Goal: Task Accomplishment & Management: Use online tool/utility

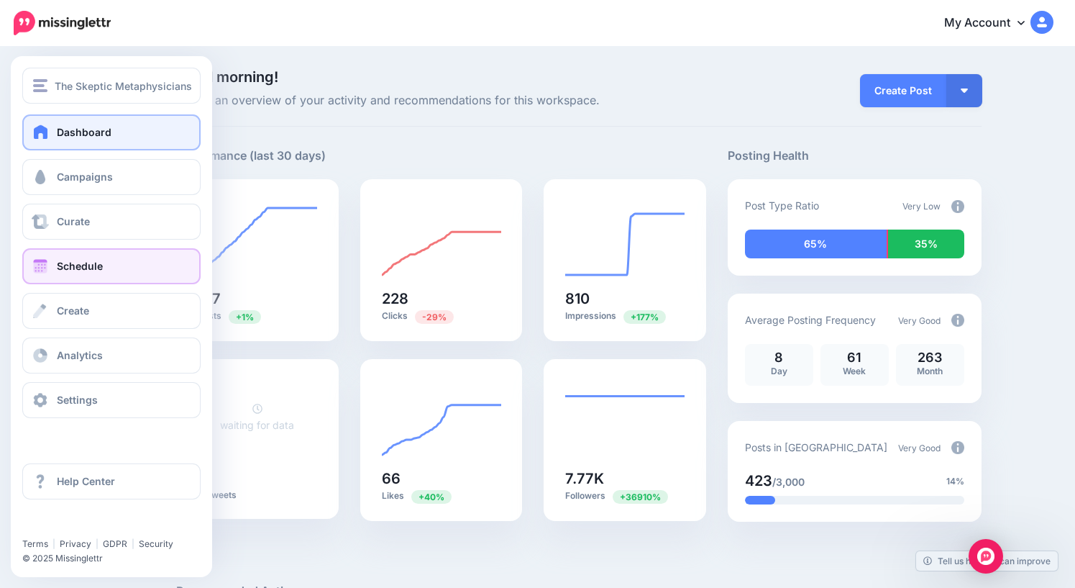
click at [79, 265] on span "Schedule" at bounding box center [80, 266] width 46 height 12
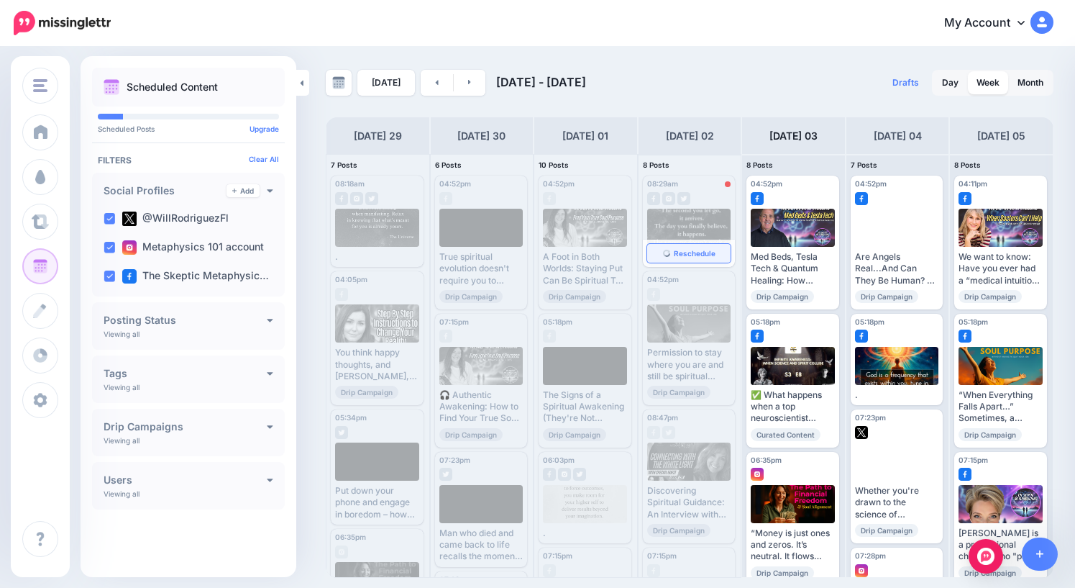
click at [688, 255] on span "Reschedule" at bounding box center [695, 253] width 42 height 7
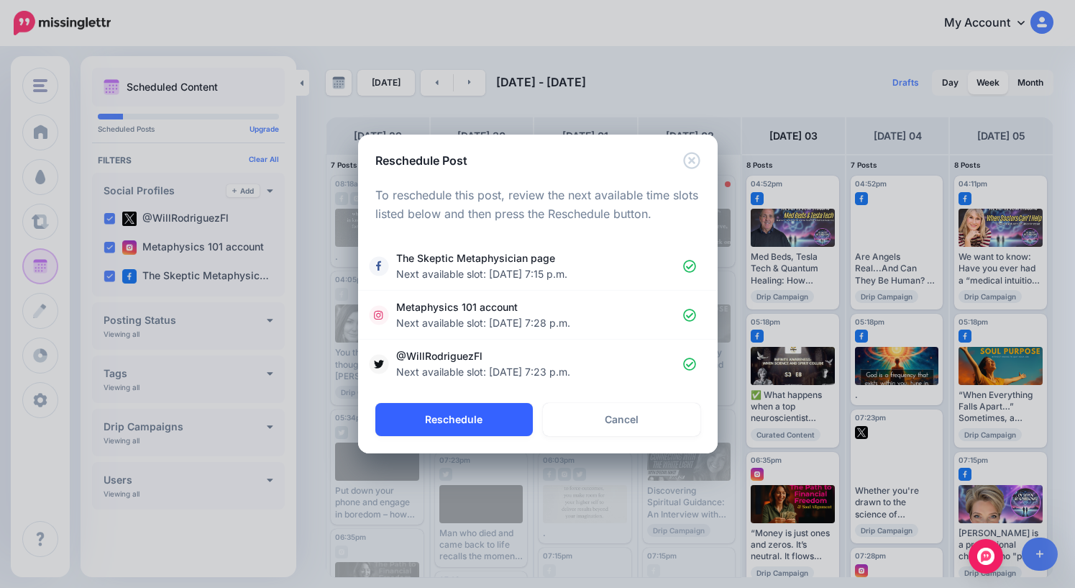
click at [456, 416] on button "Reschedule" at bounding box center [454, 419] width 158 height 33
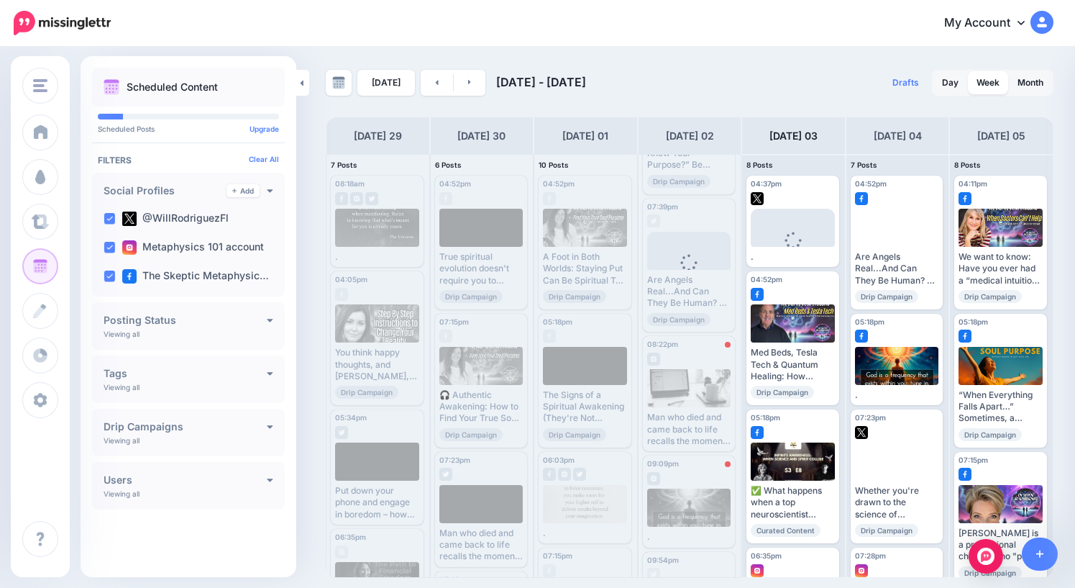
scroll to position [392, 0]
click at [693, 437] on span "Reschedule" at bounding box center [695, 436] width 42 height 7
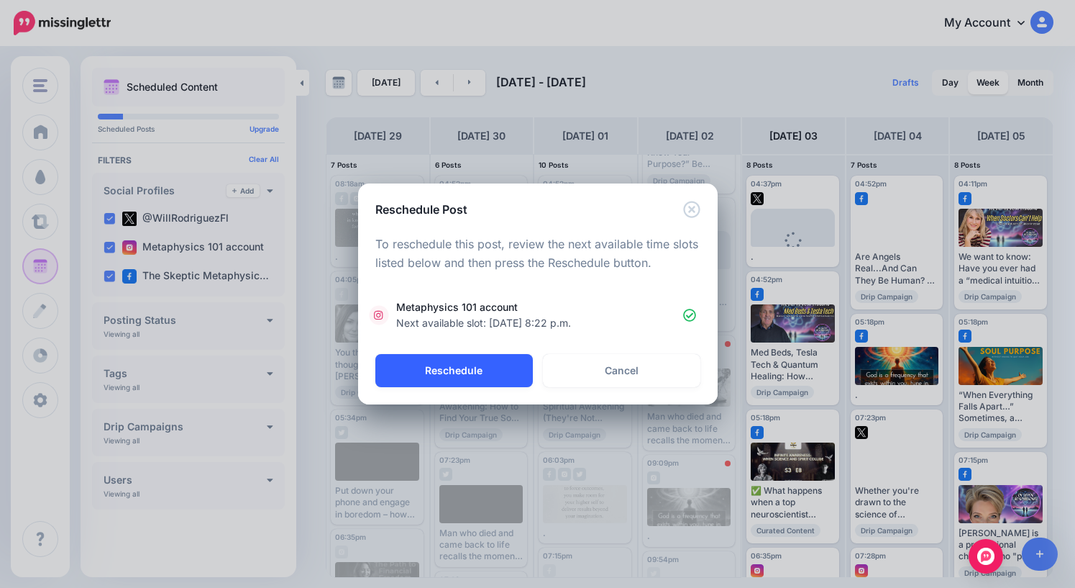
click at [462, 369] on button "Reschedule" at bounding box center [454, 370] width 158 height 33
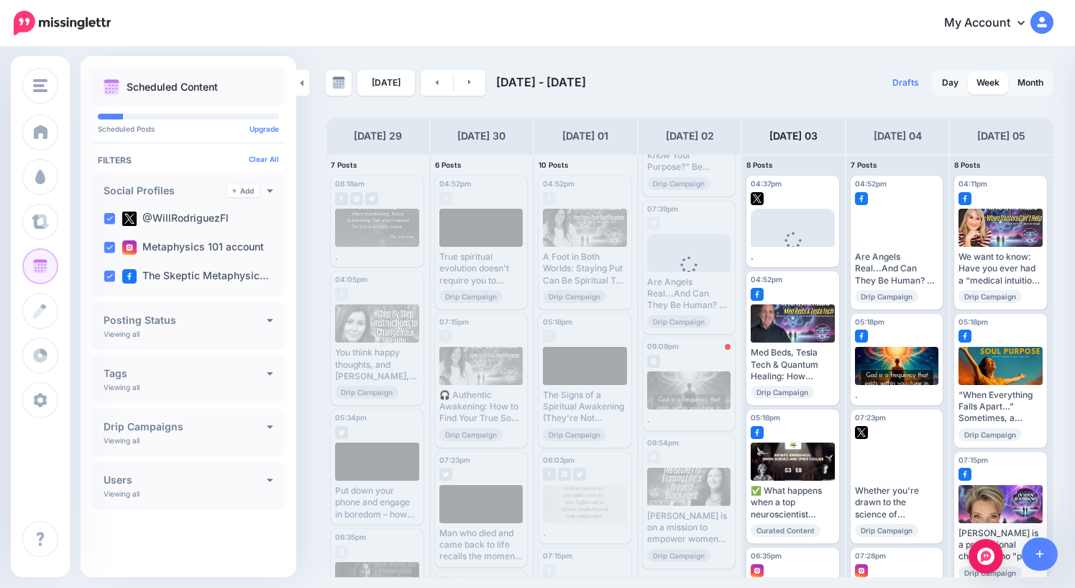
scroll to position [388, 0]
click at [689, 419] on span "Reschedule" at bounding box center [695, 417] width 42 height 7
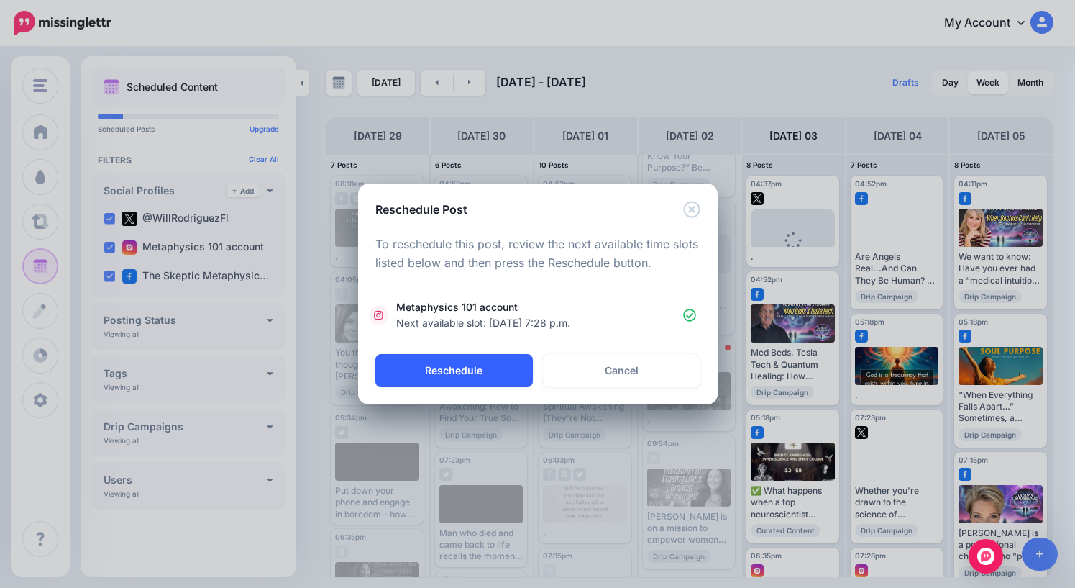
click at [452, 369] on button "Reschedule" at bounding box center [454, 370] width 158 height 33
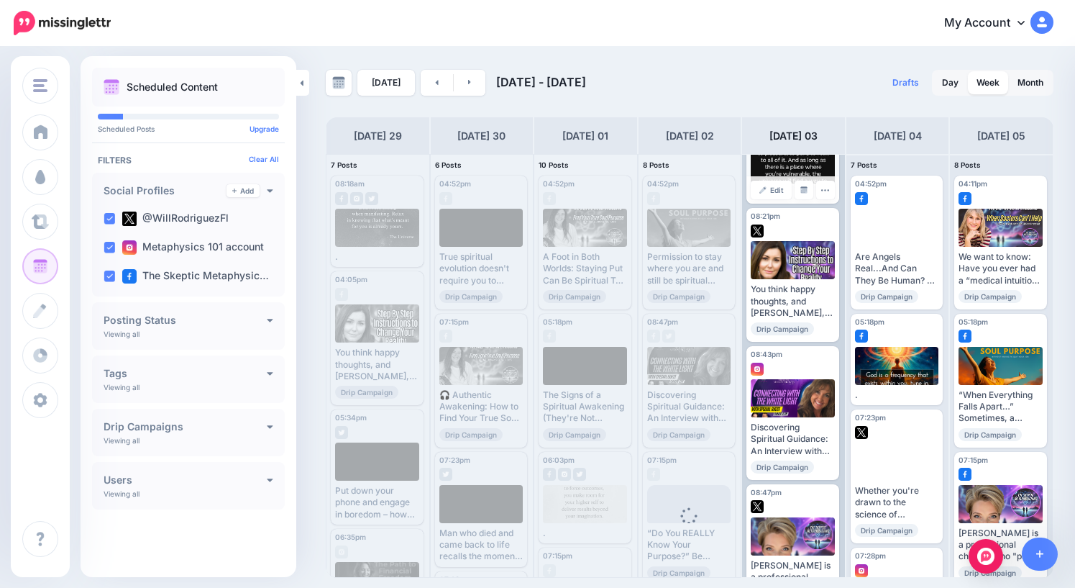
scroll to position [0, 0]
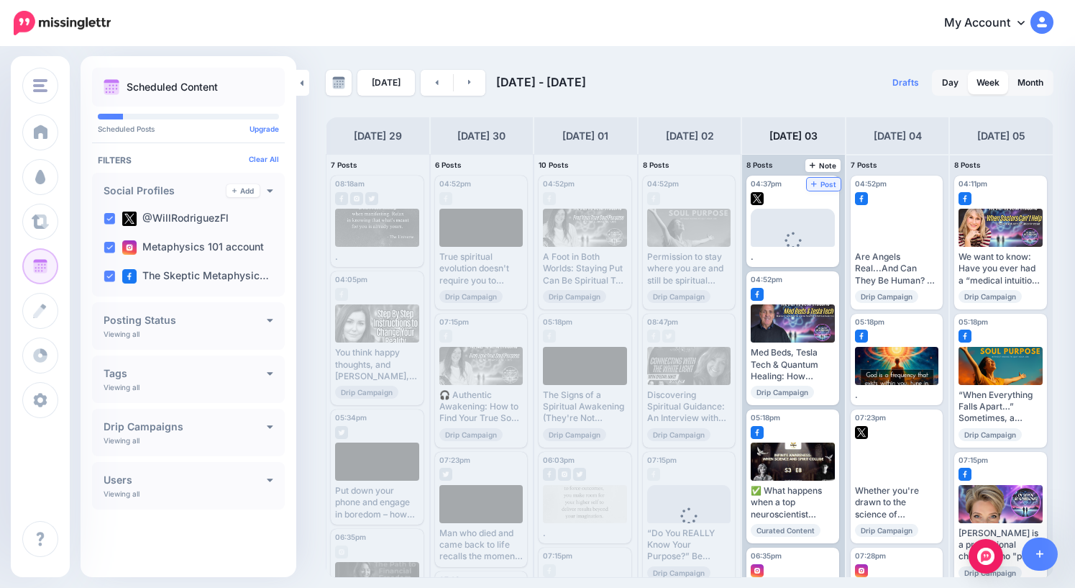
click at [829, 184] on span "Post" at bounding box center [823, 184] width 25 height 7
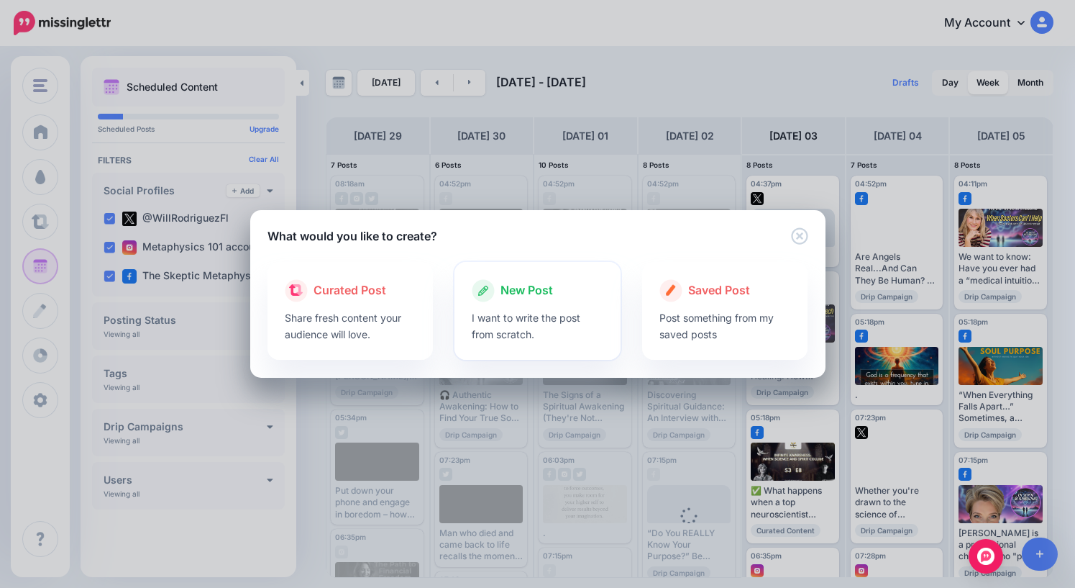
click at [531, 295] on span "New Post" at bounding box center [527, 290] width 53 height 19
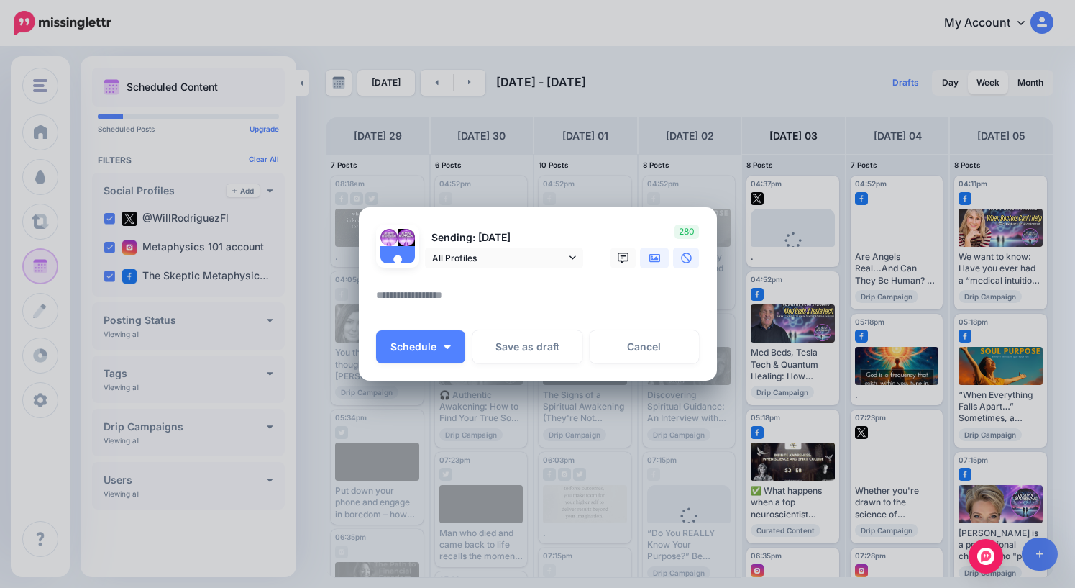
click at [657, 258] on icon at bounding box center [655, 257] width 12 height 9
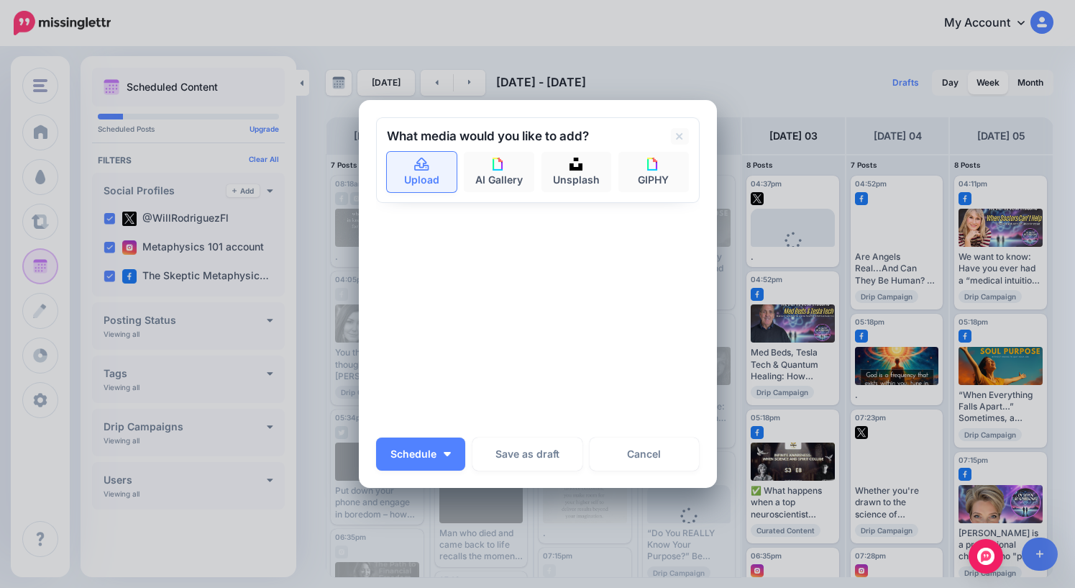
click at [432, 177] on link "Upload" at bounding box center [422, 172] width 70 height 40
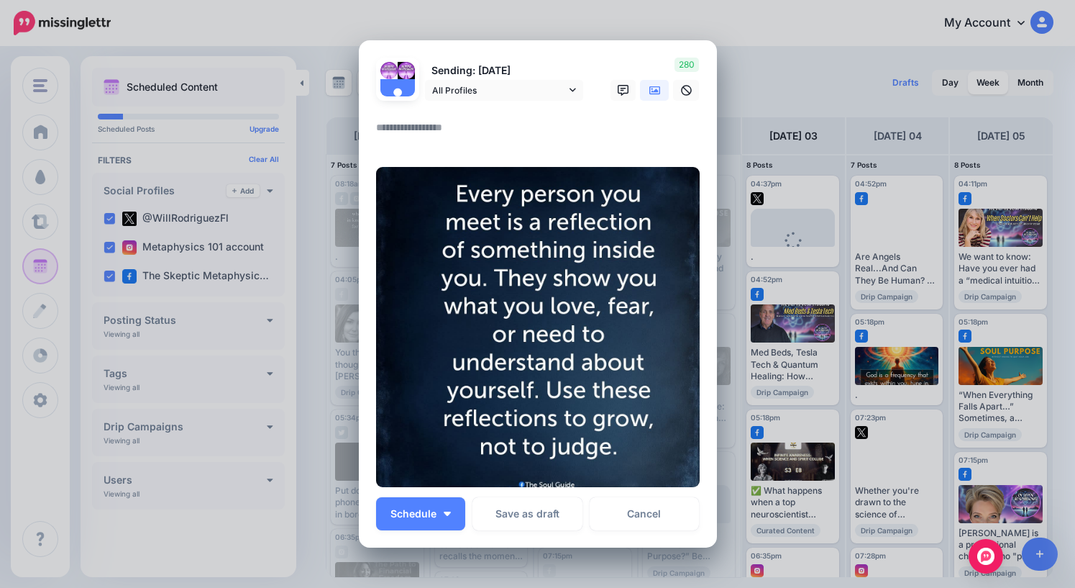
click at [511, 135] on textarea at bounding box center [541, 133] width 331 height 28
type textarea "*"
click at [418, 521] on button "Schedule" at bounding box center [420, 513] width 89 height 33
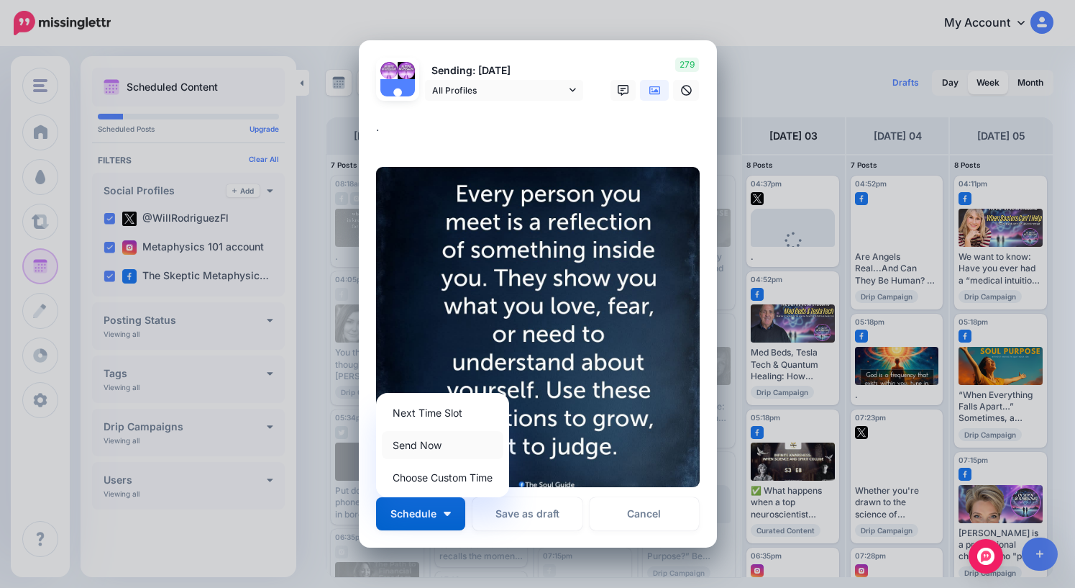
click at [425, 444] on link "Send Now" at bounding box center [443, 445] width 122 height 28
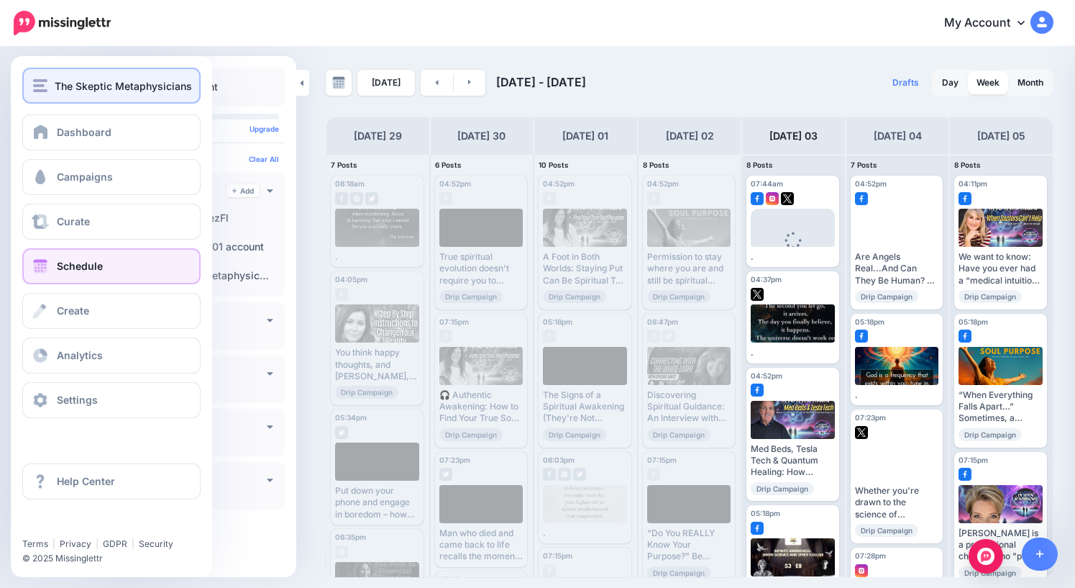
click at [51, 83] on div "The Skeptic Metaphysicians" at bounding box center [111, 86] width 157 height 17
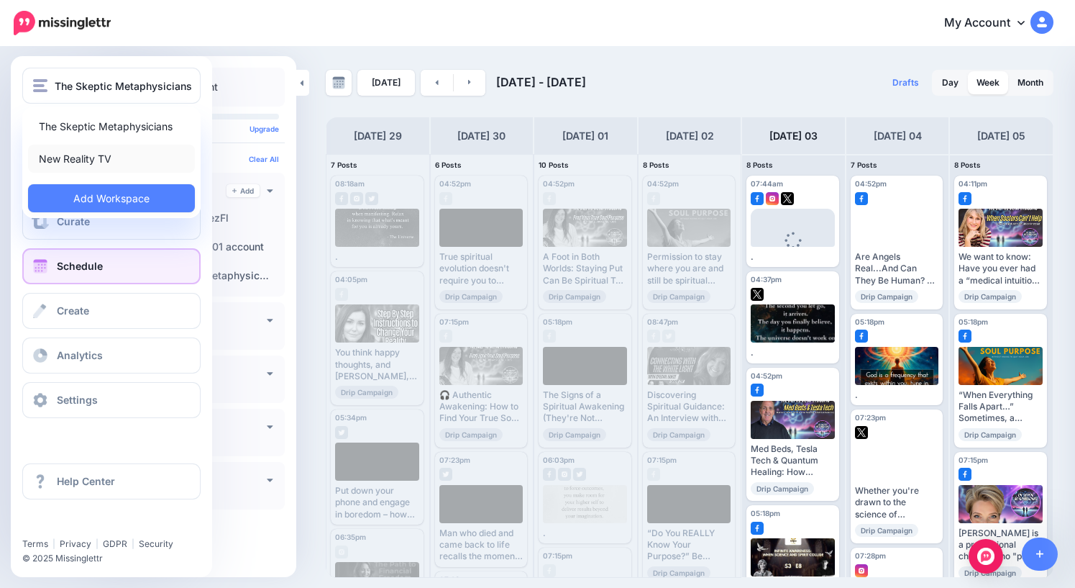
click at [65, 160] on link "New Reality TV" at bounding box center [111, 159] width 167 height 28
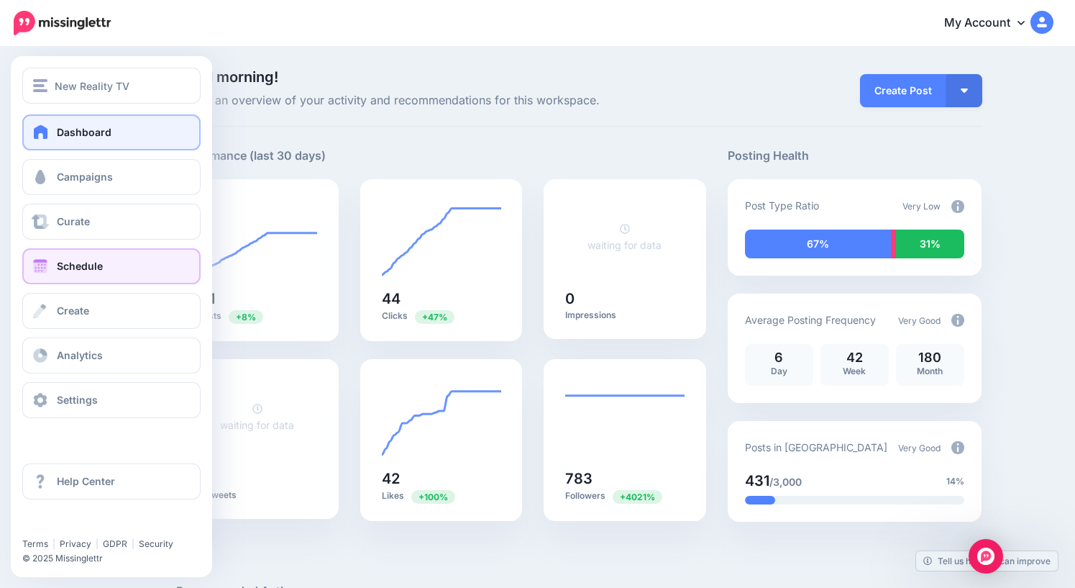
click at [85, 270] on span "Schedule" at bounding box center [80, 266] width 46 height 12
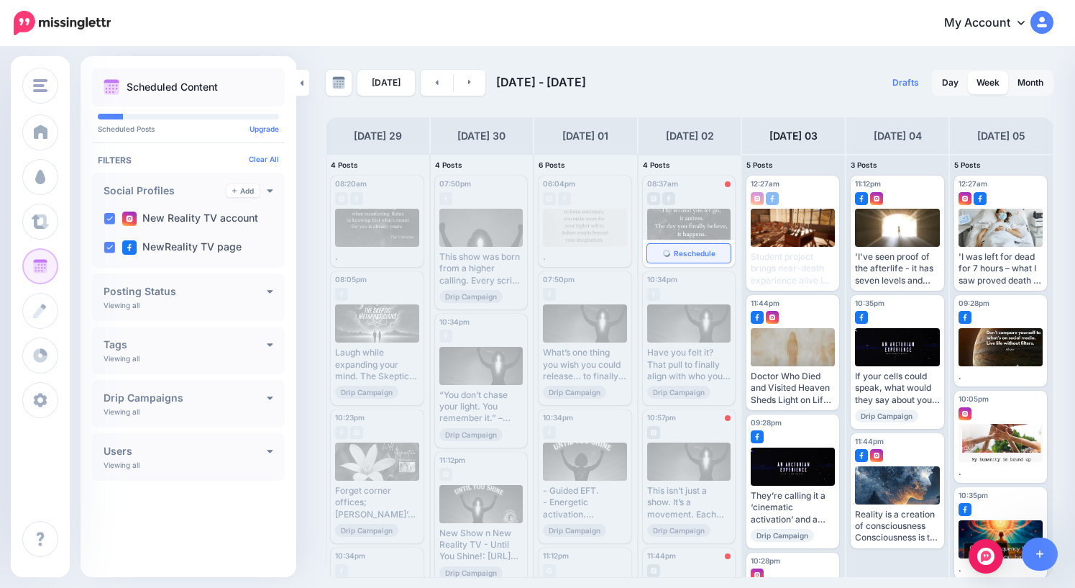
click at [683, 252] on span "Reschedule" at bounding box center [695, 253] width 42 height 7
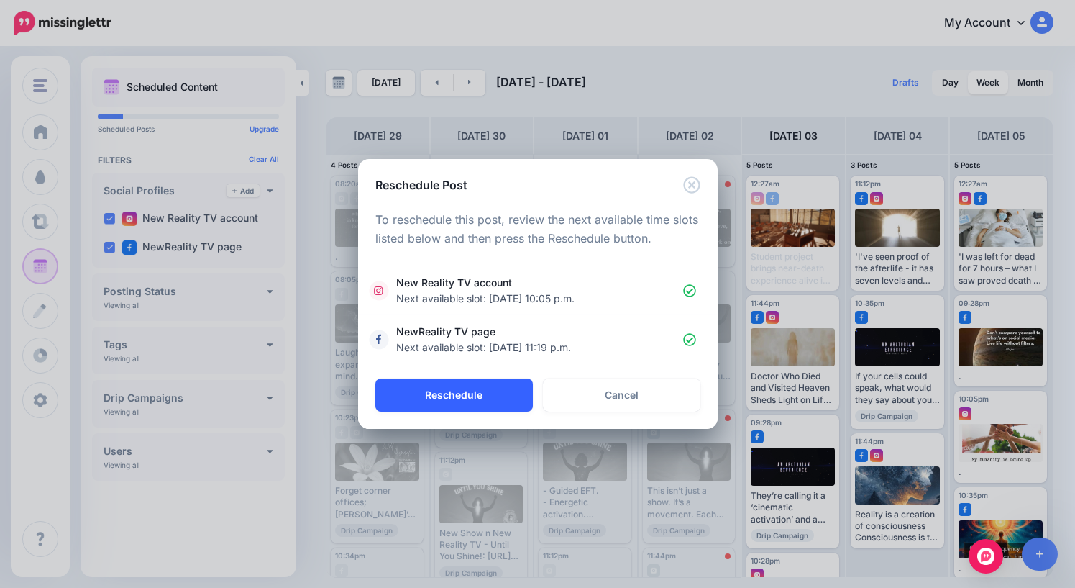
click at [455, 394] on button "Reschedule" at bounding box center [454, 394] width 158 height 33
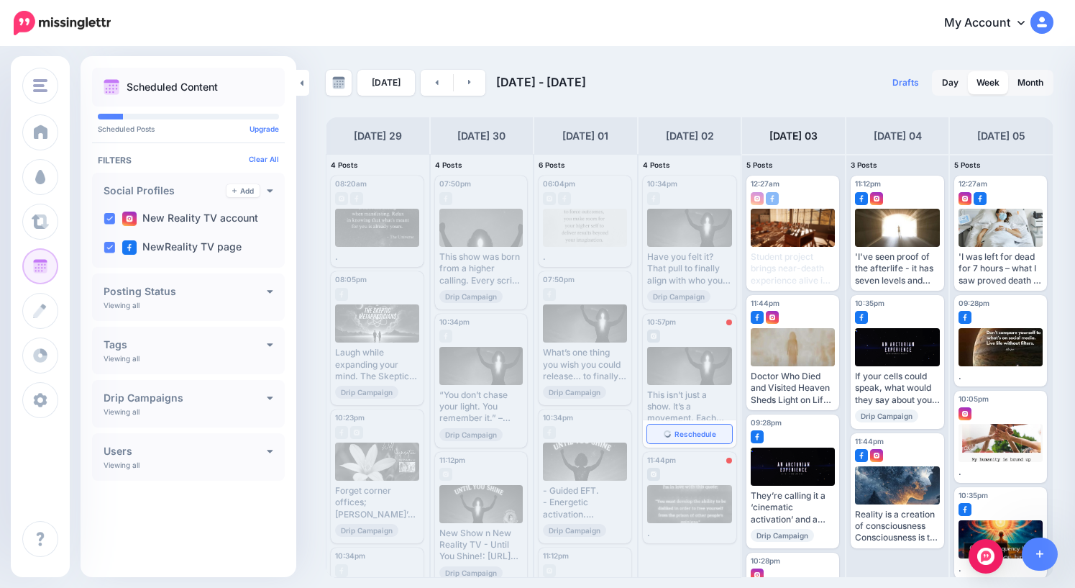
click at [690, 432] on span "Reschedule" at bounding box center [696, 433] width 42 height 7
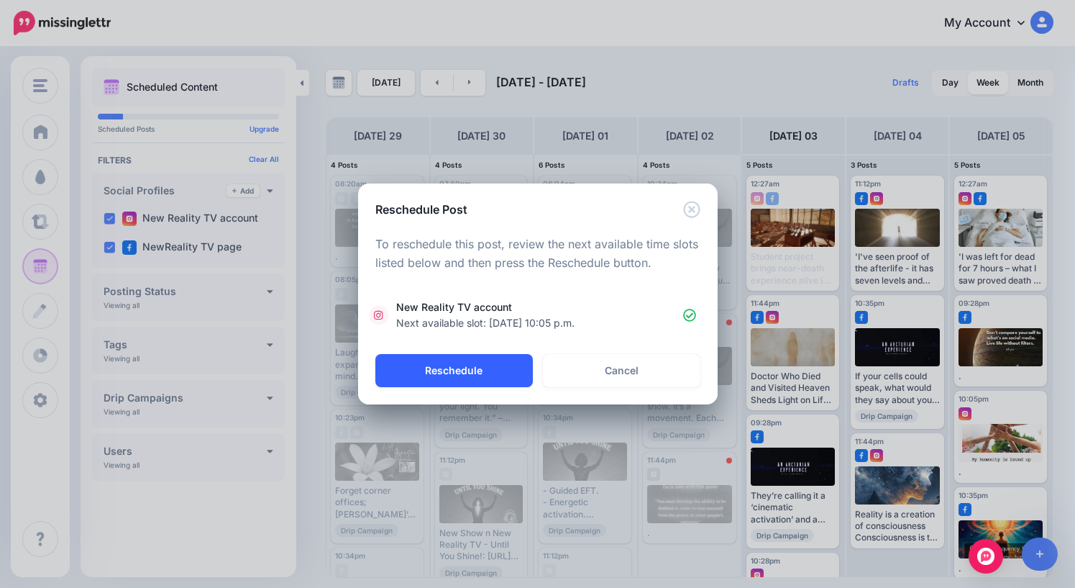
click at [467, 369] on button "Reschedule" at bounding box center [454, 370] width 158 height 33
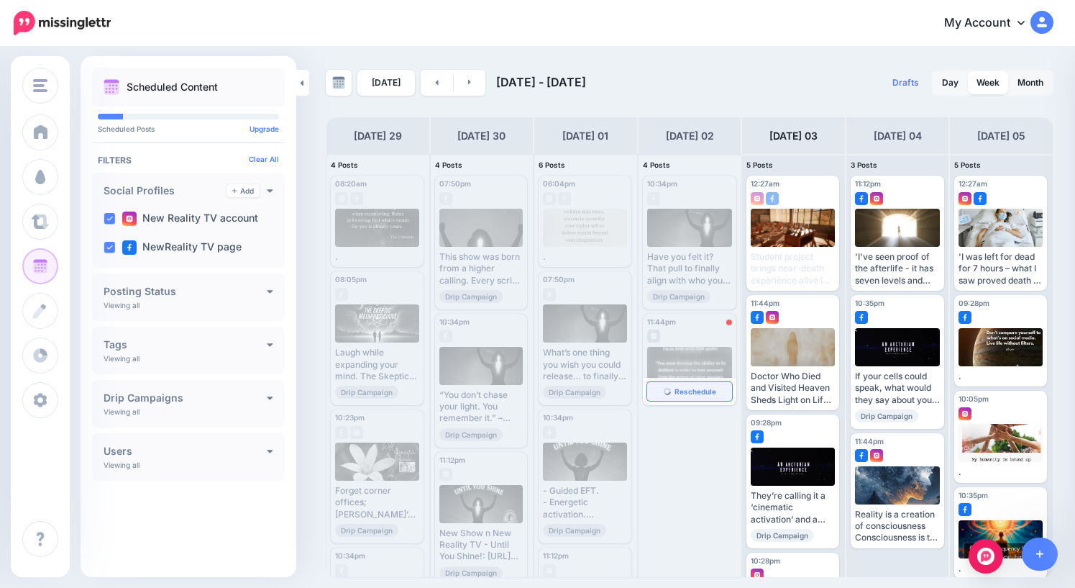
click at [696, 395] on span "Reschedule" at bounding box center [696, 391] width 42 height 7
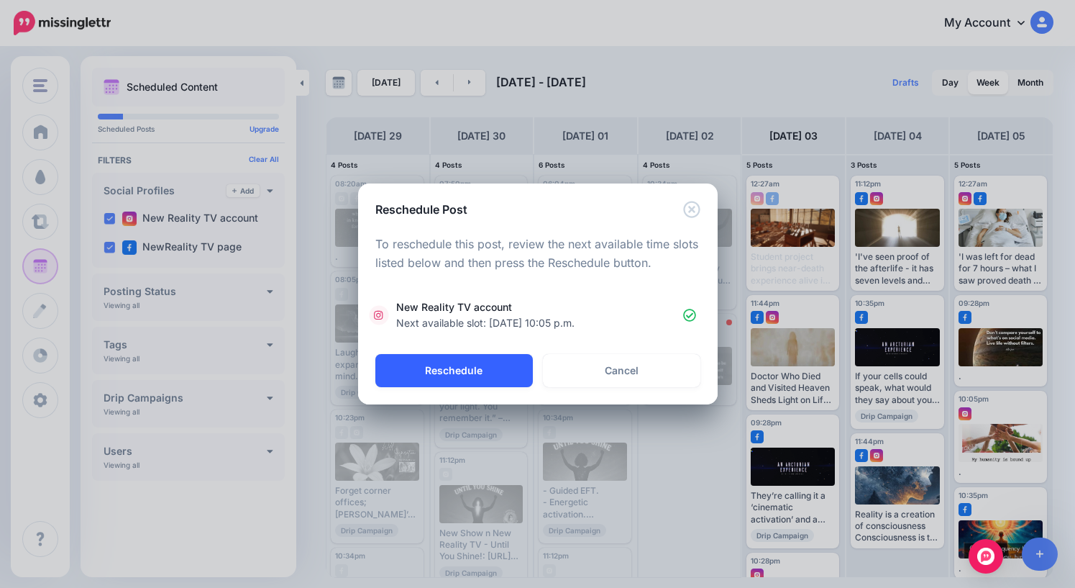
click at [466, 371] on button "Reschedule" at bounding box center [454, 370] width 158 height 33
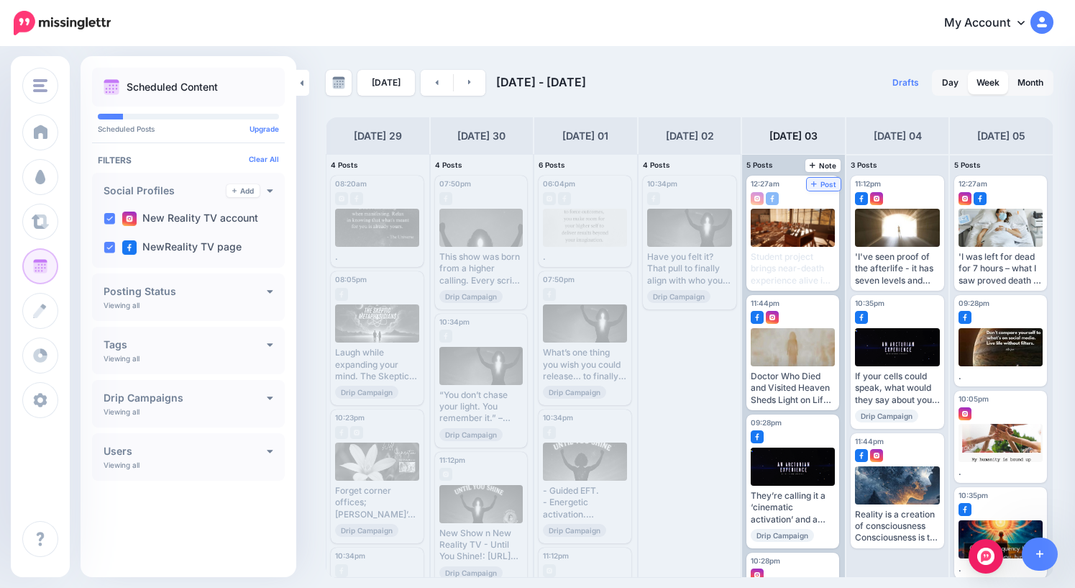
click at [827, 184] on span "Post" at bounding box center [823, 184] width 25 height 7
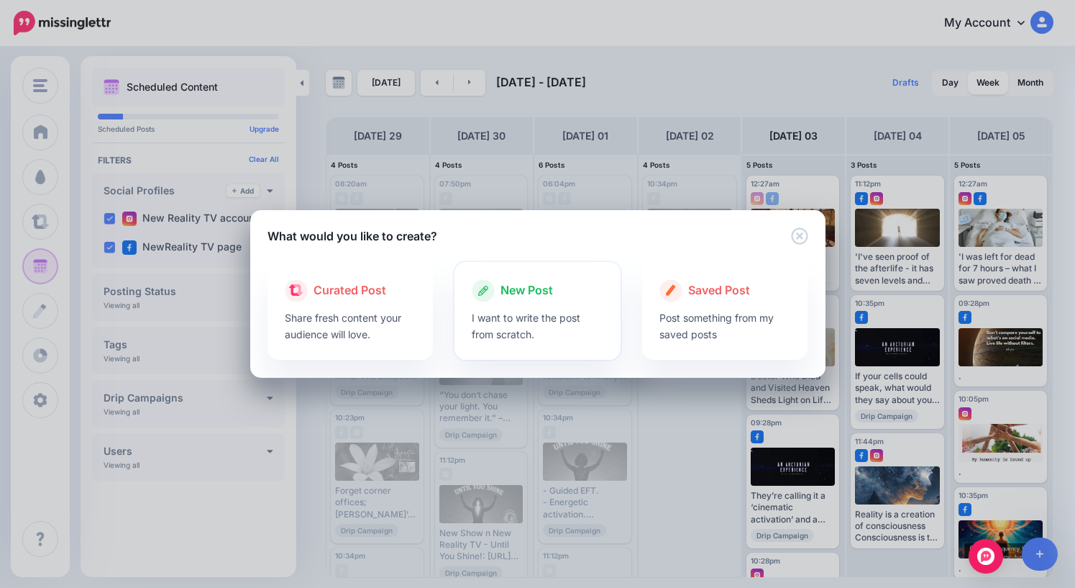
click at [534, 291] on span "New Post" at bounding box center [527, 290] width 53 height 19
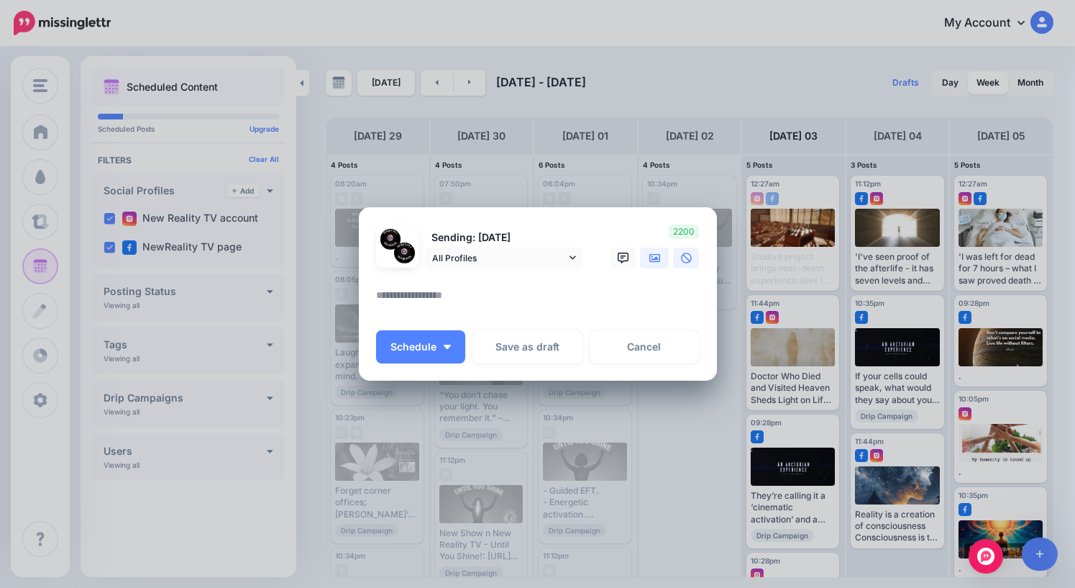
click at [658, 255] on icon at bounding box center [655, 258] width 12 height 12
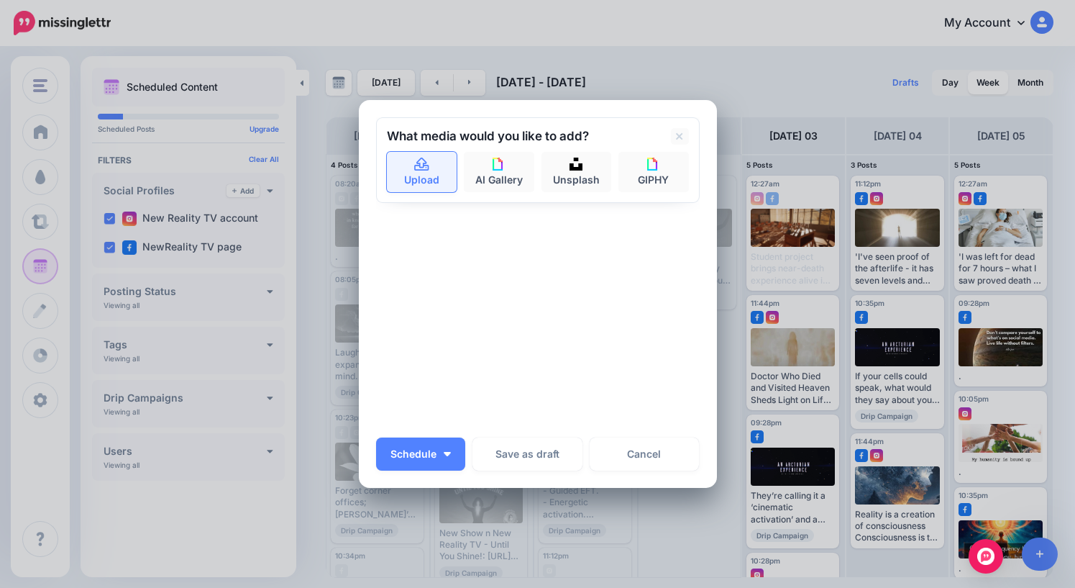
click at [429, 179] on link "Upload" at bounding box center [422, 172] width 70 height 40
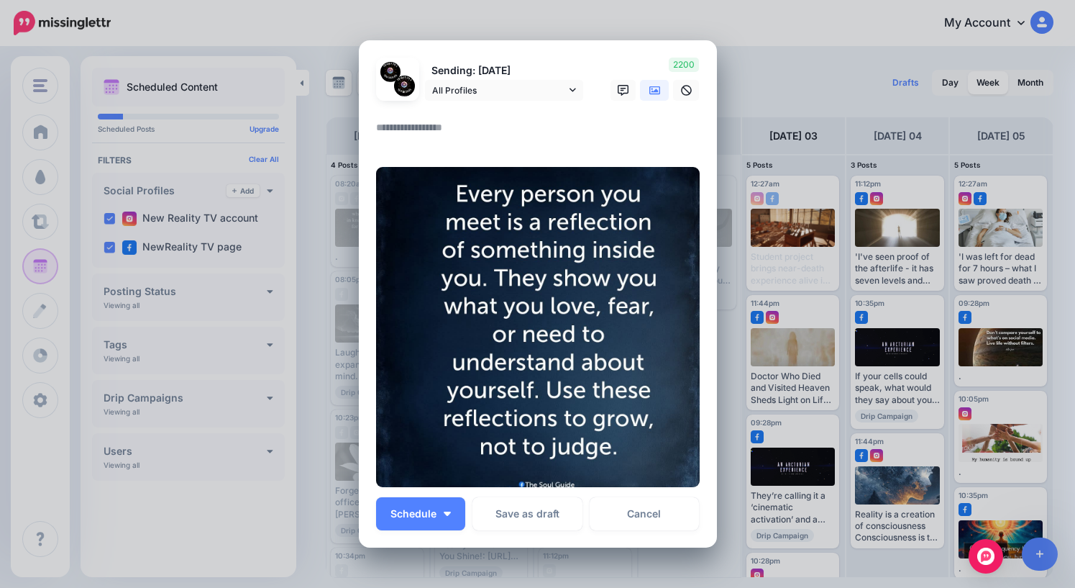
click at [451, 128] on textarea at bounding box center [541, 133] width 331 height 28
type textarea "*"
click at [431, 519] on span "Schedule" at bounding box center [414, 513] width 46 height 10
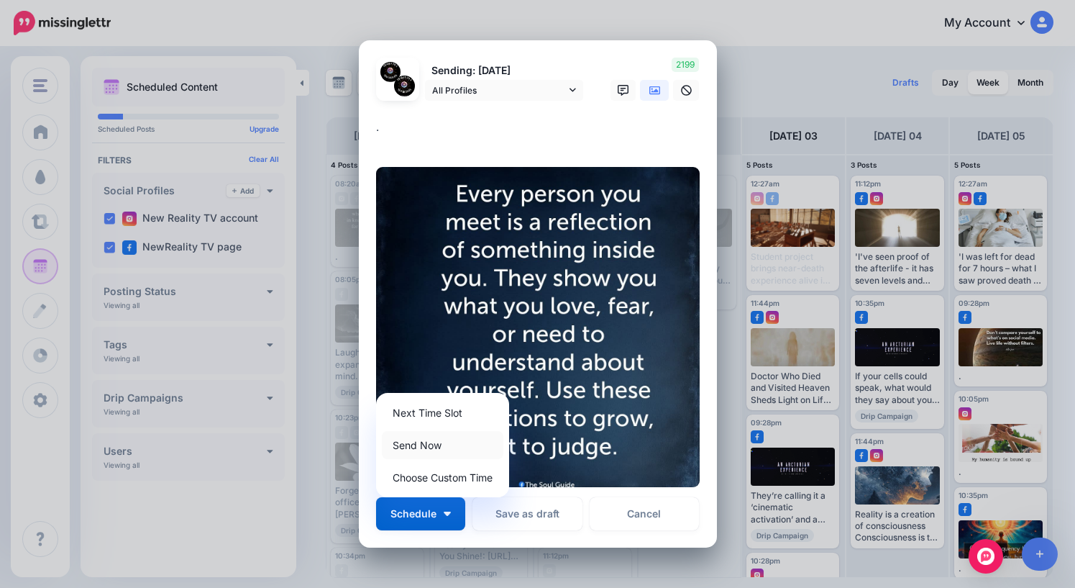
click at [419, 440] on link "Send Now" at bounding box center [443, 445] width 122 height 28
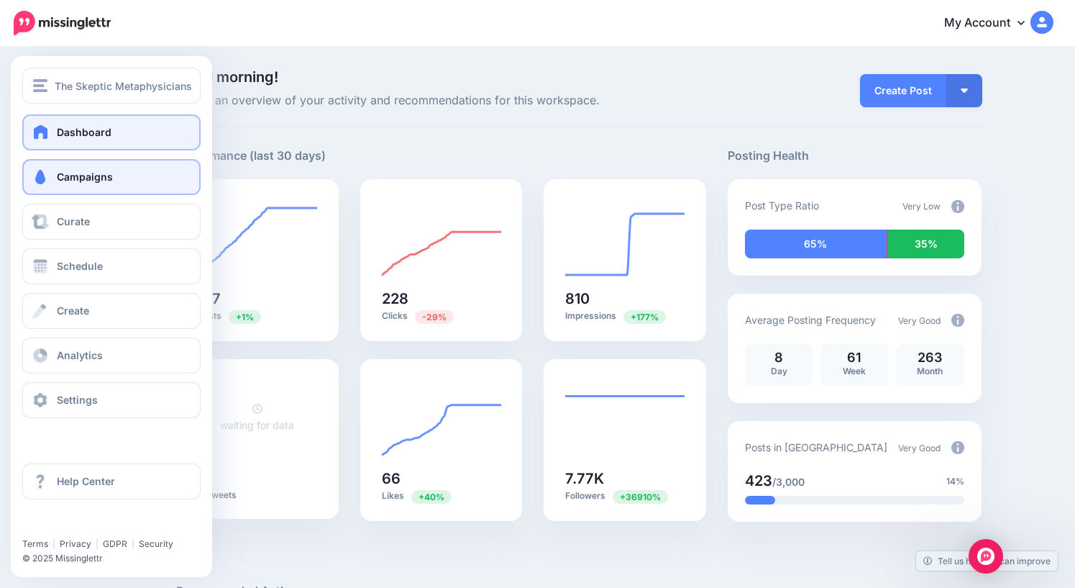
click at [66, 178] on span "Campaigns" at bounding box center [85, 176] width 56 height 12
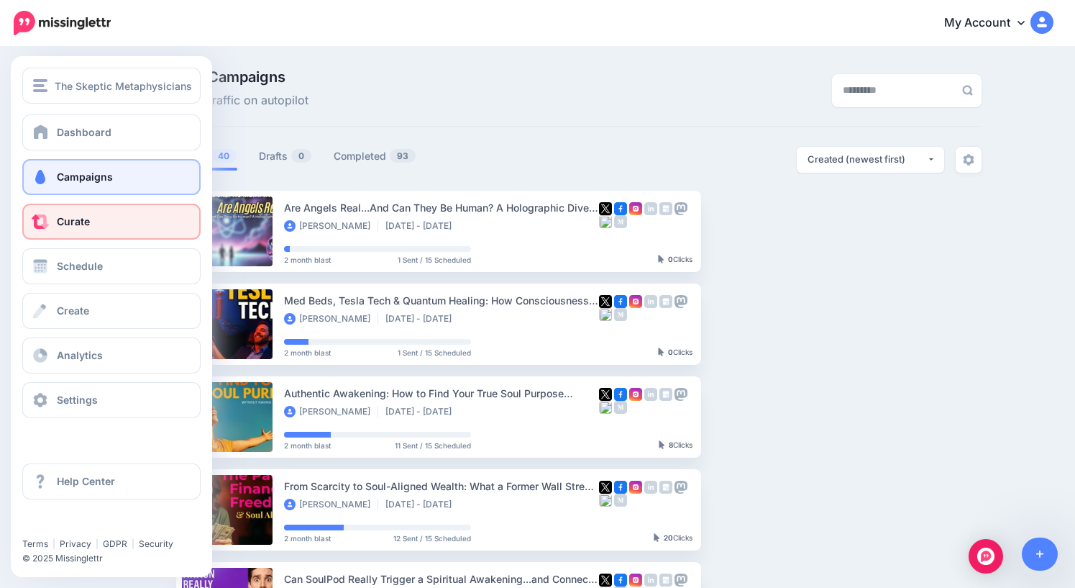
click at [83, 224] on span "Curate" at bounding box center [73, 221] width 33 height 12
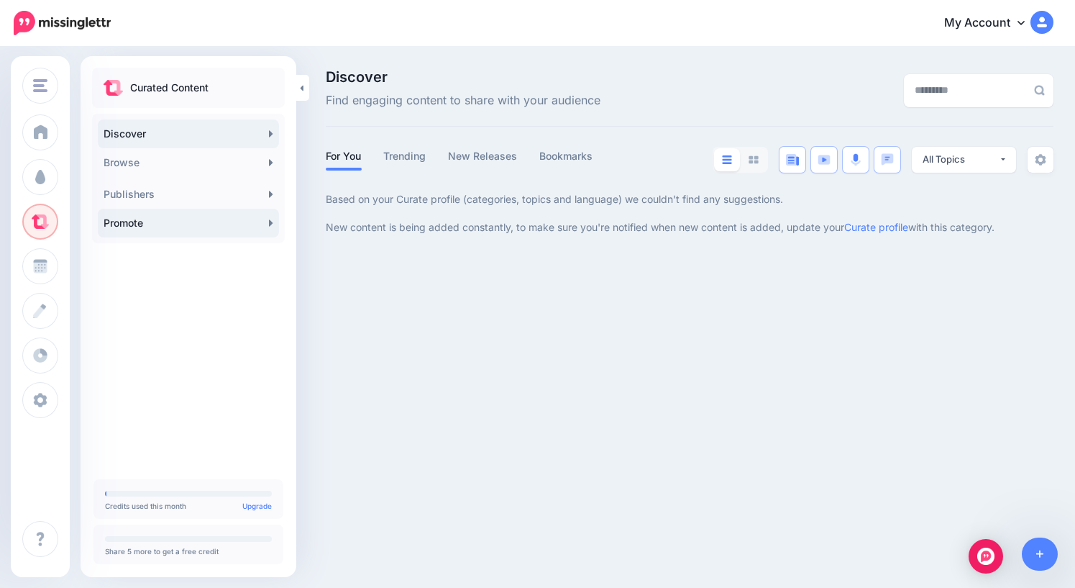
click at [196, 224] on link "Promote" at bounding box center [188, 223] width 181 height 29
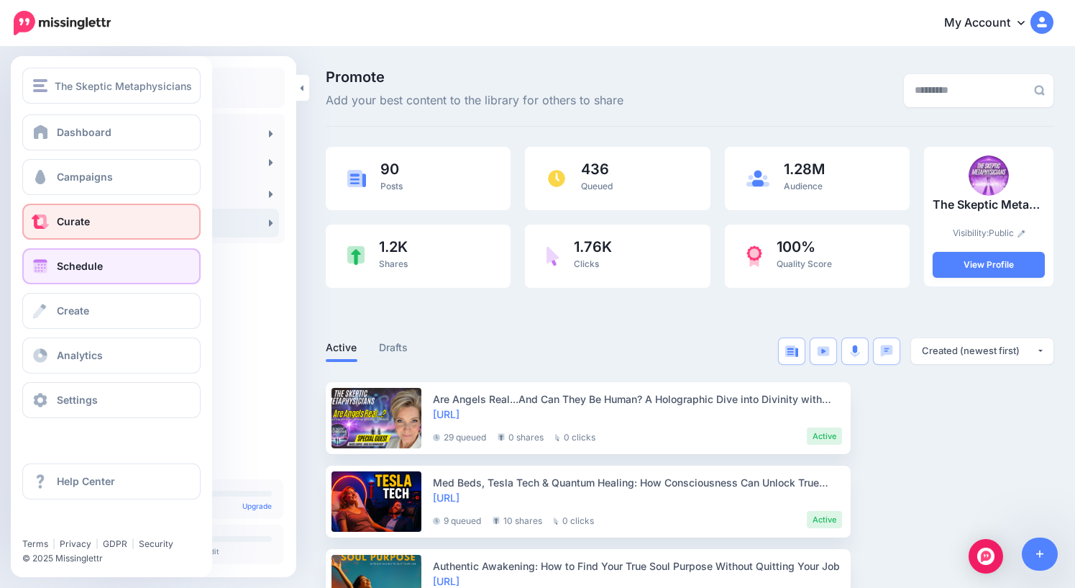
click at [78, 271] on span "Schedule" at bounding box center [80, 266] width 46 height 12
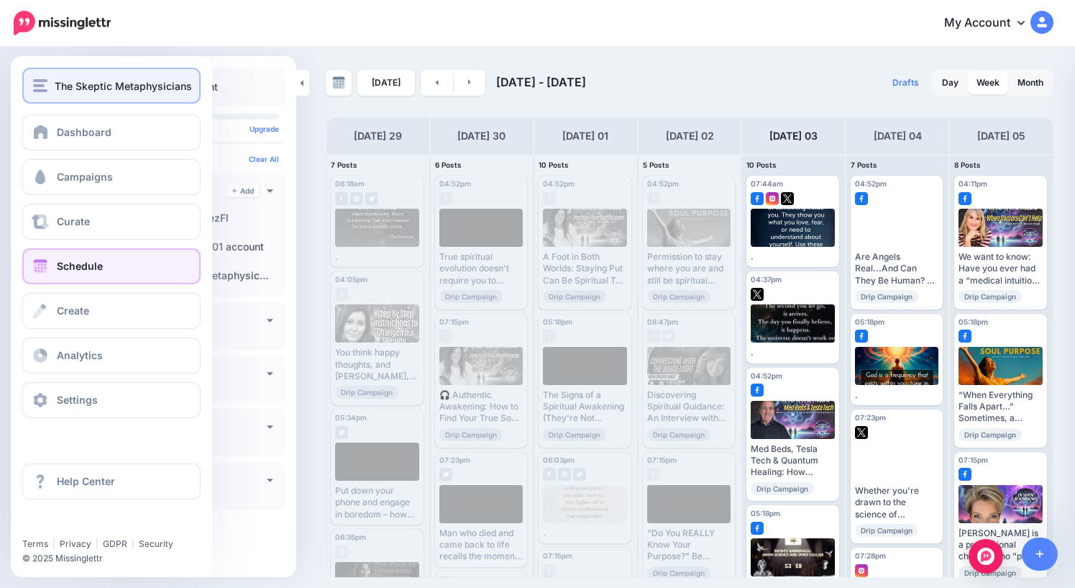
click at [64, 91] on span "The Skeptic Metaphysicians" at bounding box center [123, 86] width 137 height 17
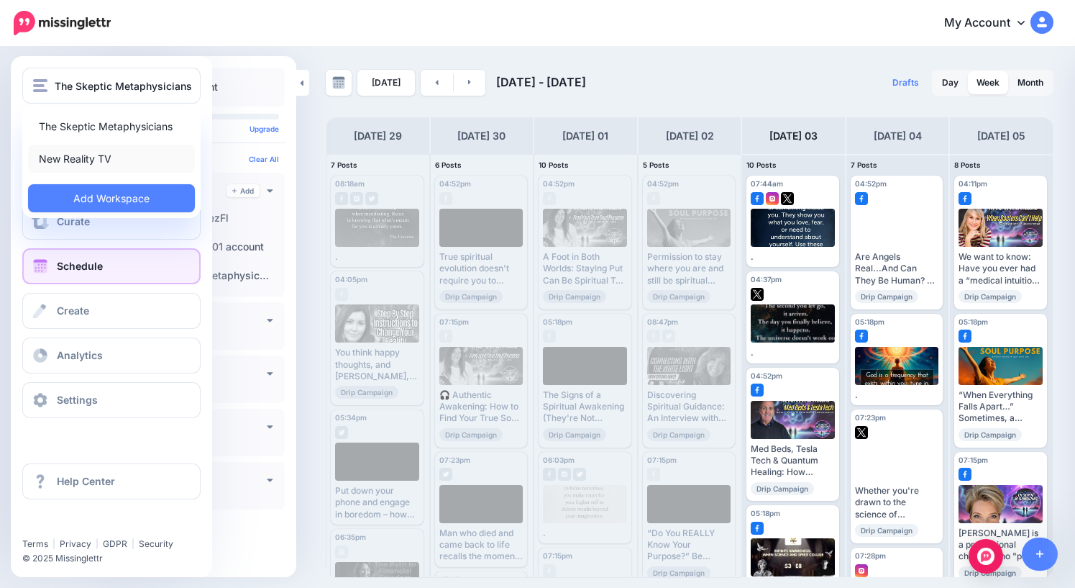
click at [86, 161] on link "New Reality TV" at bounding box center [111, 159] width 167 height 28
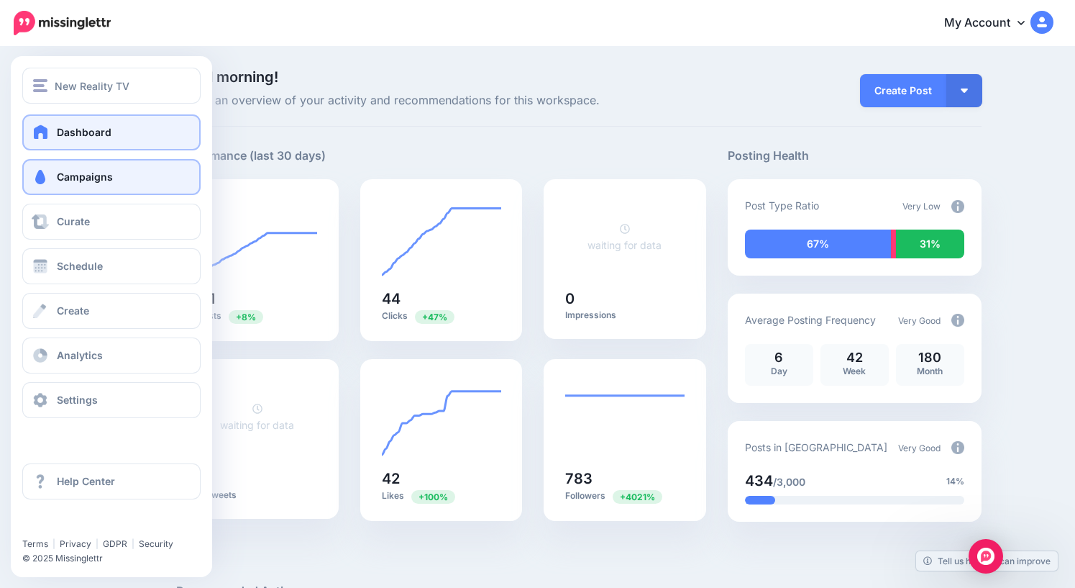
click at [85, 180] on span "Campaigns" at bounding box center [85, 176] width 56 height 12
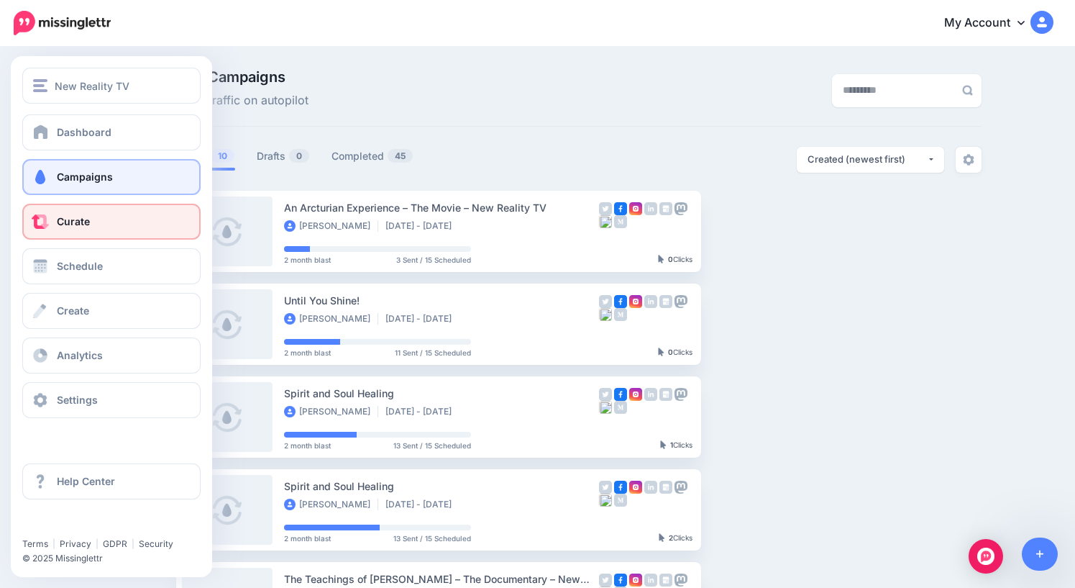
click at [76, 222] on span "Curate" at bounding box center [73, 221] width 33 height 12
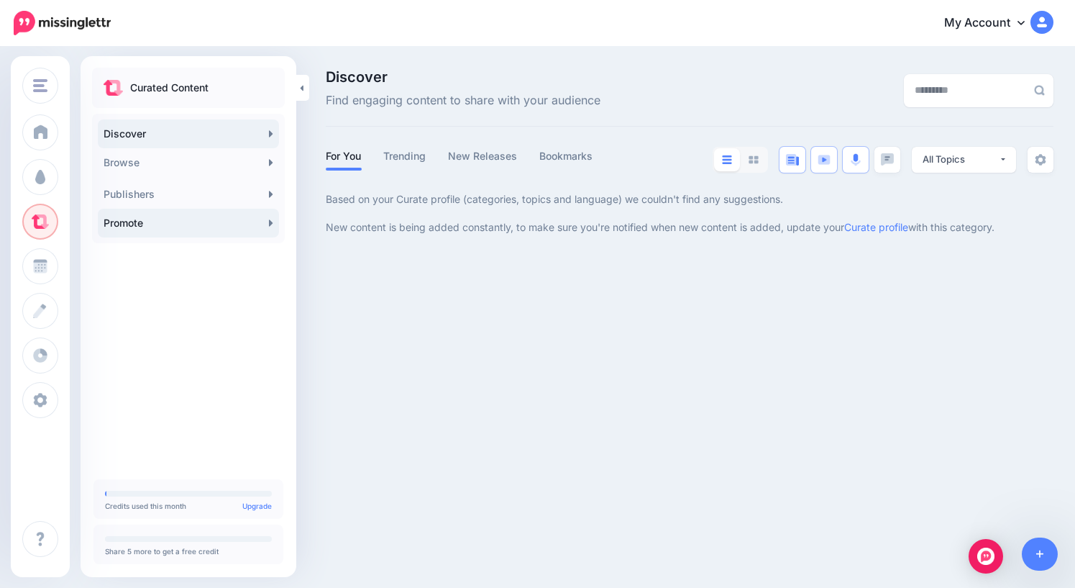
click at [211, 227] on link "Promote" at bounding box center [188, 223] width 181 height 29
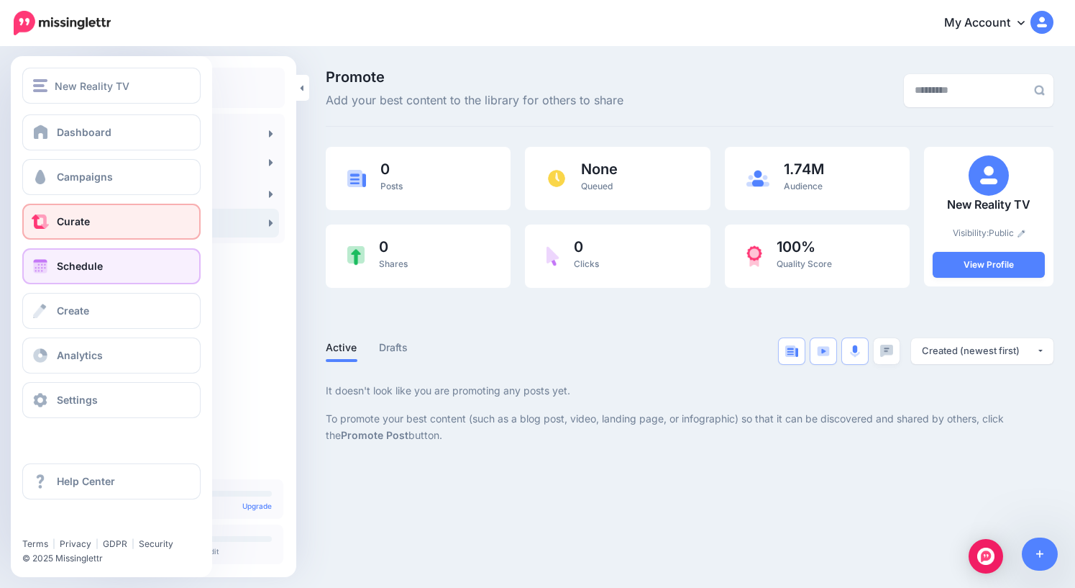
click at [69, 269] on span "Schedule" at bounding box center [80, 266] width 46 height 12
